Goal: Information Seeking & Learning: Learn about a topic

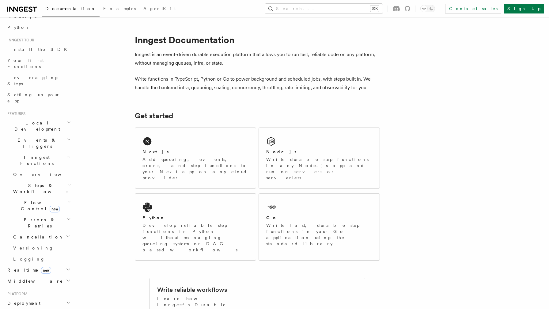
scroll to position [48, 0]
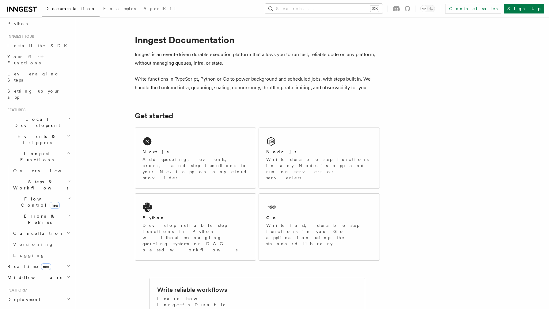
click at [64, 261] on h2 "Realtime new" at bounding box center [38, 266] width 67 height 11
click at [32, 275] on span "Overview" at bounding box center [44, 277] width 63 height 5
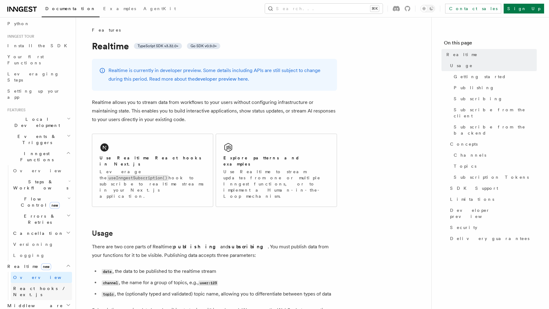
click at [34, 286] on span "React hooks / Next.js" at bounding box center [40, 291] width 54 height 11
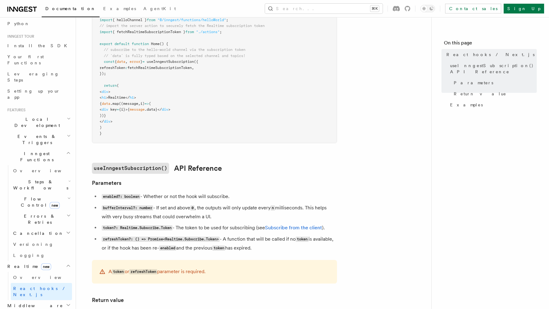
scroll to position [247, 0]
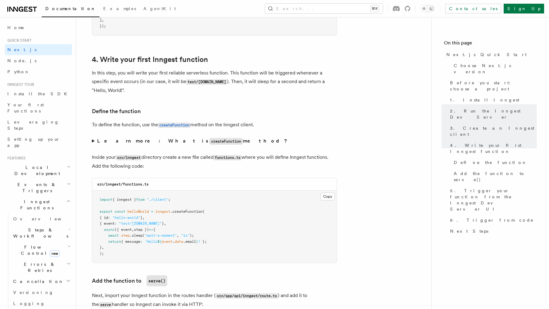
scroll to position [958, 0]
click at [92, 143] on summary "Learn more: What is createFunction method?" at bounding box center [214, 141] width 245 height 9
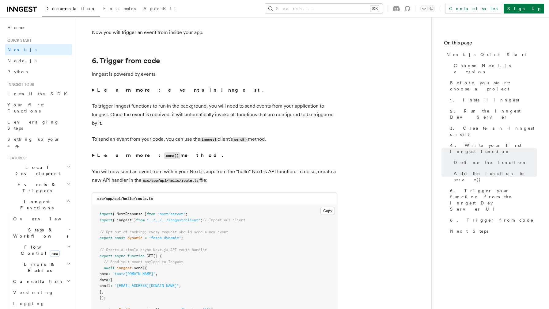
scroll to position [3167, 0]
click at [92, 92] on summary "Learn more: events in Inngest." at bounding box center [214, 89] width 245 height 9
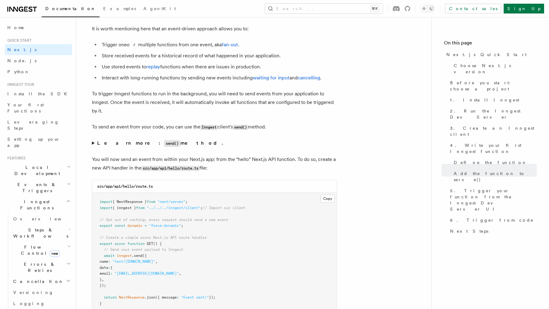
scroll to position [3245, 0]
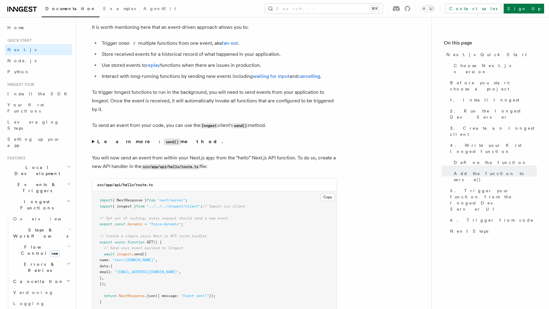
click at [93, 145] on summary "Learn more: send() method." at bounding box center [214, 141] width 245 height 9
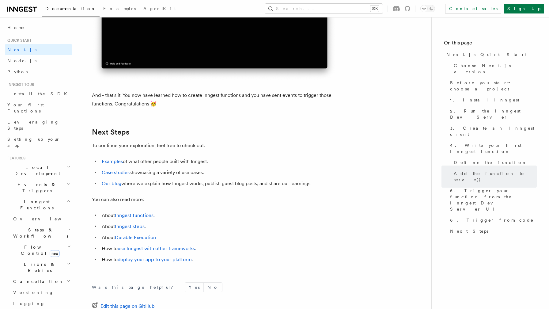
scroll to position [3965, 0]
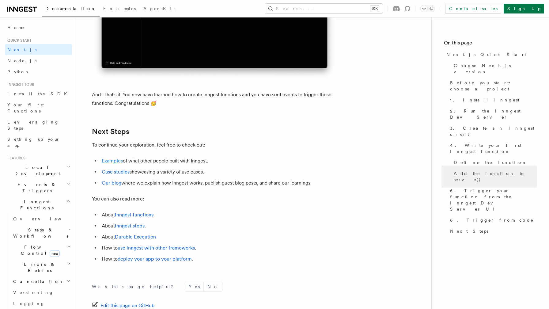
click at [119, 164] on link "Examples" at bounding box center [112, 161] width 21 height 6
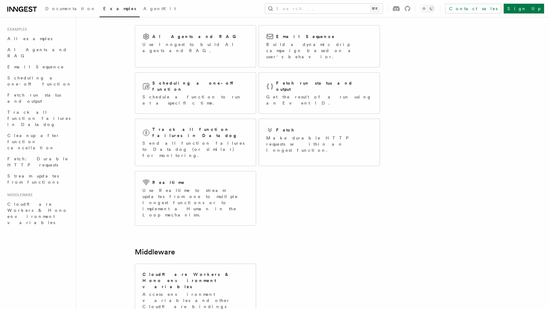
scroll to position [47, 0]
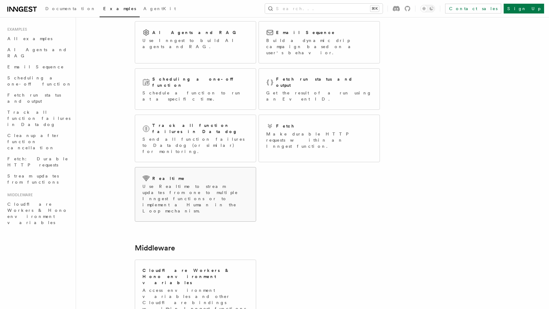
click at [209, 183] on p "Use Realtime to stream updates from one to multiple Inngest functions or to imp…" at bounding box center [195, 198] width 106 height 31
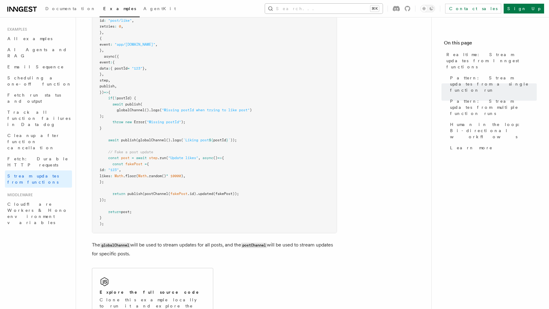
scroll to position [873, 0]
